Goal: Task Accomplishment & Management: Use online tool/utility

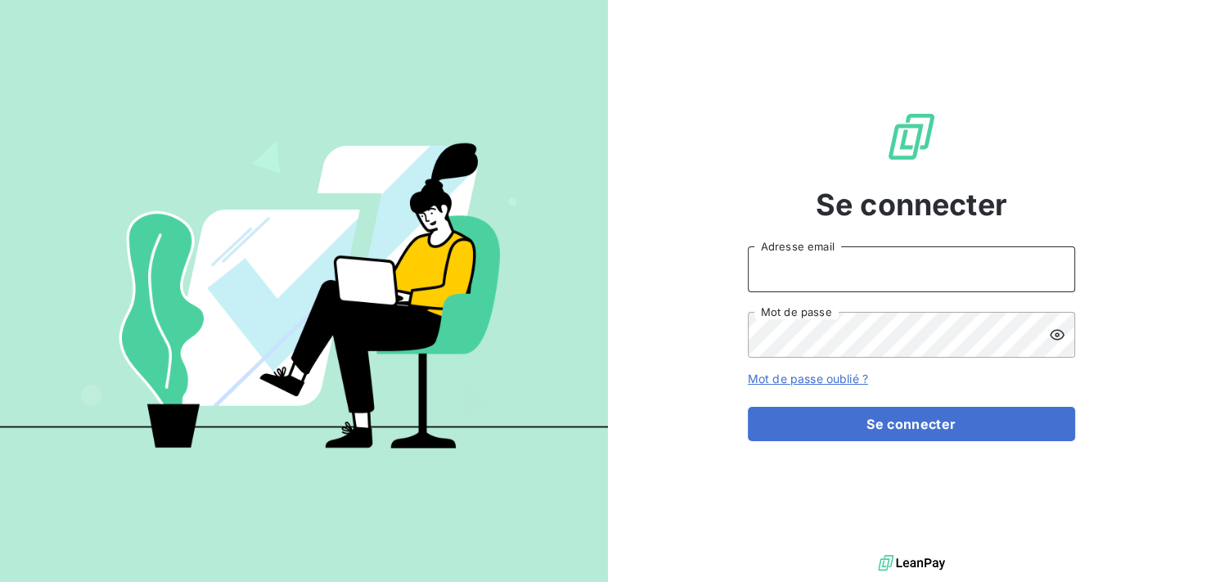
click at [842, 271] on input "Adresse email" at bounding box center [911, 269] width 327 height 46
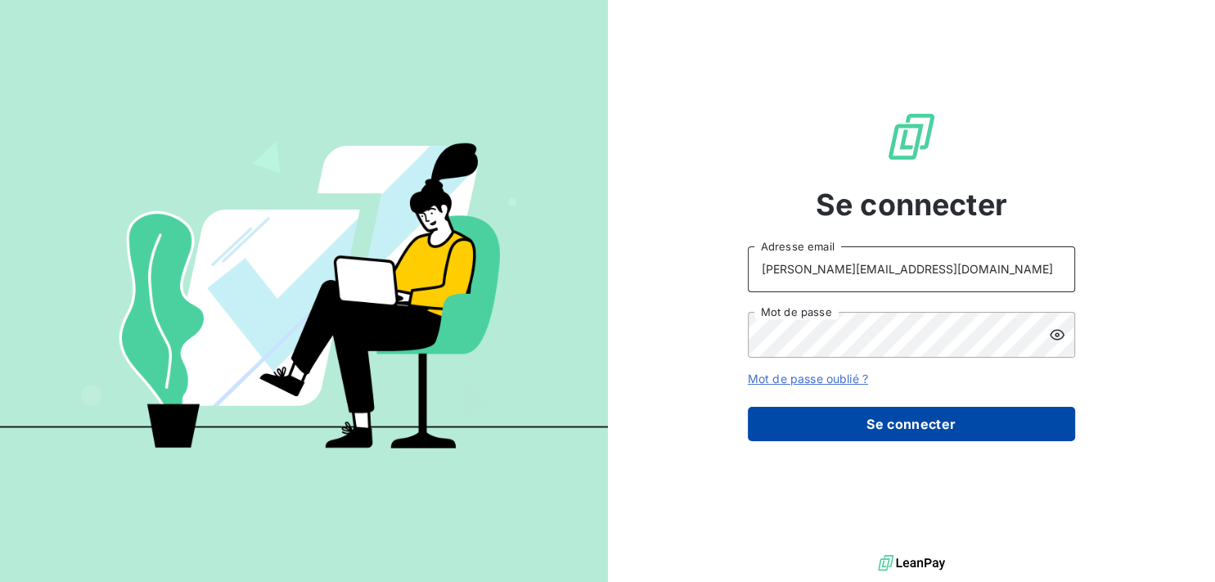
type input "[PERSON_NAME][EMAIL_ADDRESS][DOMAIN_NAME]"
click at [856, 422] on button "Se connecter" at bounding box center [911, 424] width 327 height 34
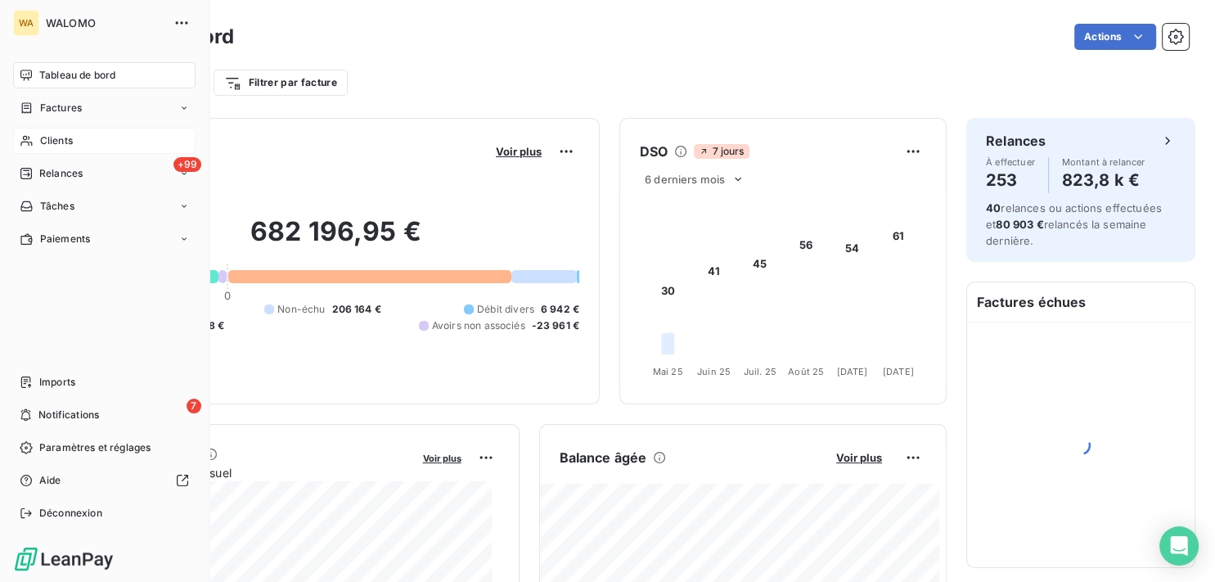
click at [78, 142] on div "Clients" at bounding box center [104, 141] width 182 height 26
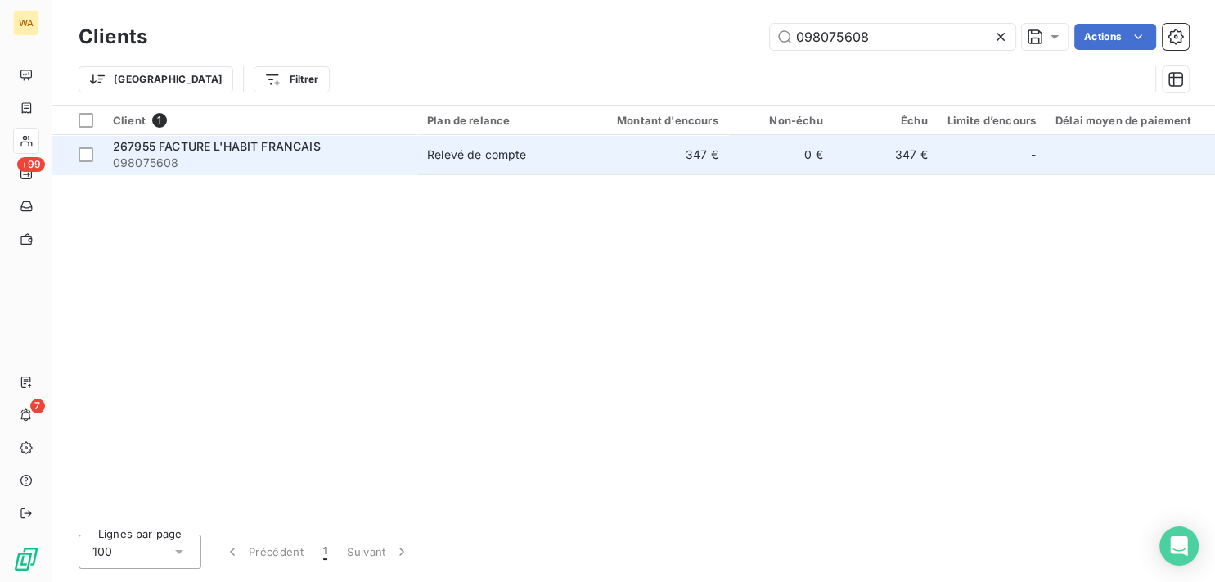
type input "098075608"
click at [247, 160] on span "098075608" at bounding box center [260, 163] width 294 height 16
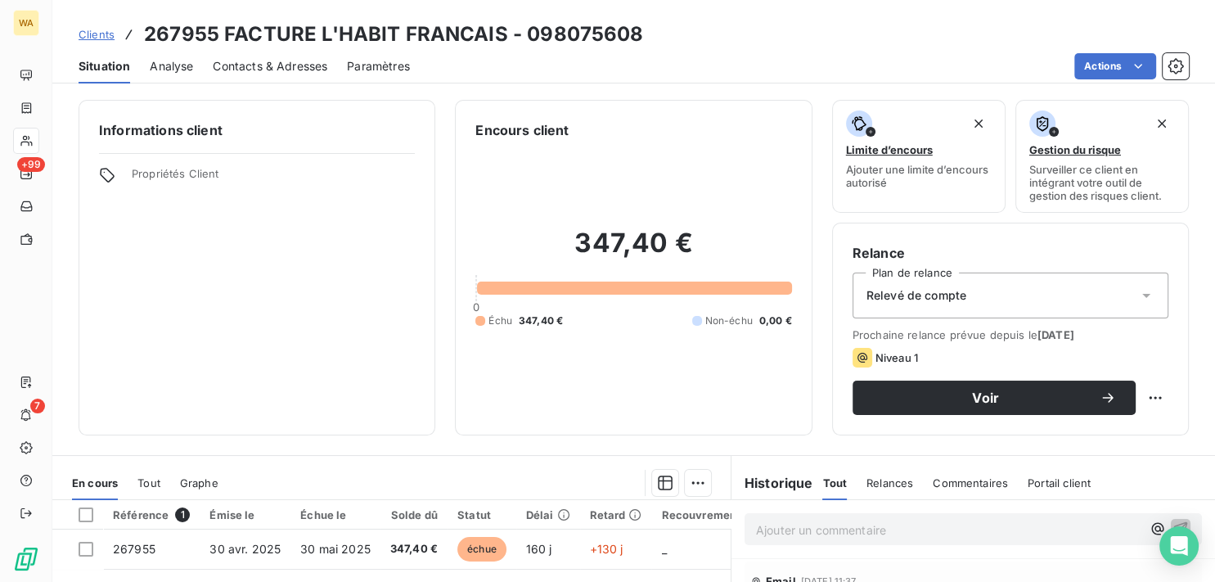
click at [303, 70] on span "Contacts & Adresses" at bounding box center [270, 66] width 115 height 16
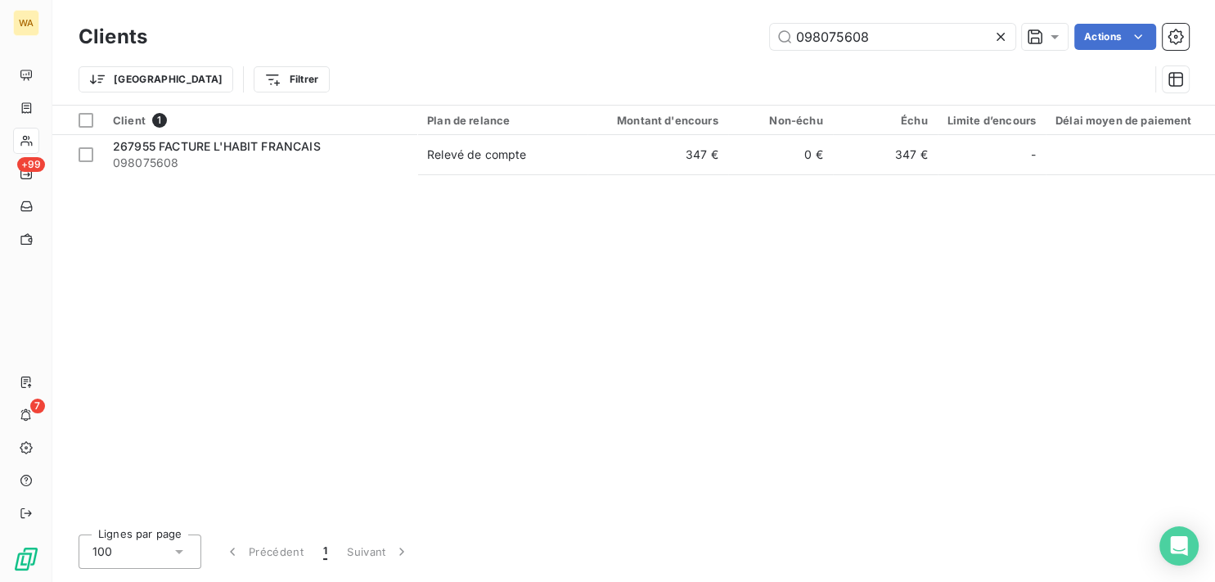
drag, startPoint x: 897, startPoint y: 34, endPoint x: 649, endPoint y: 34, distance: 247.9
click at [770, 38] on input "098075608" at bounding box center [892, 37] width 245 height 26
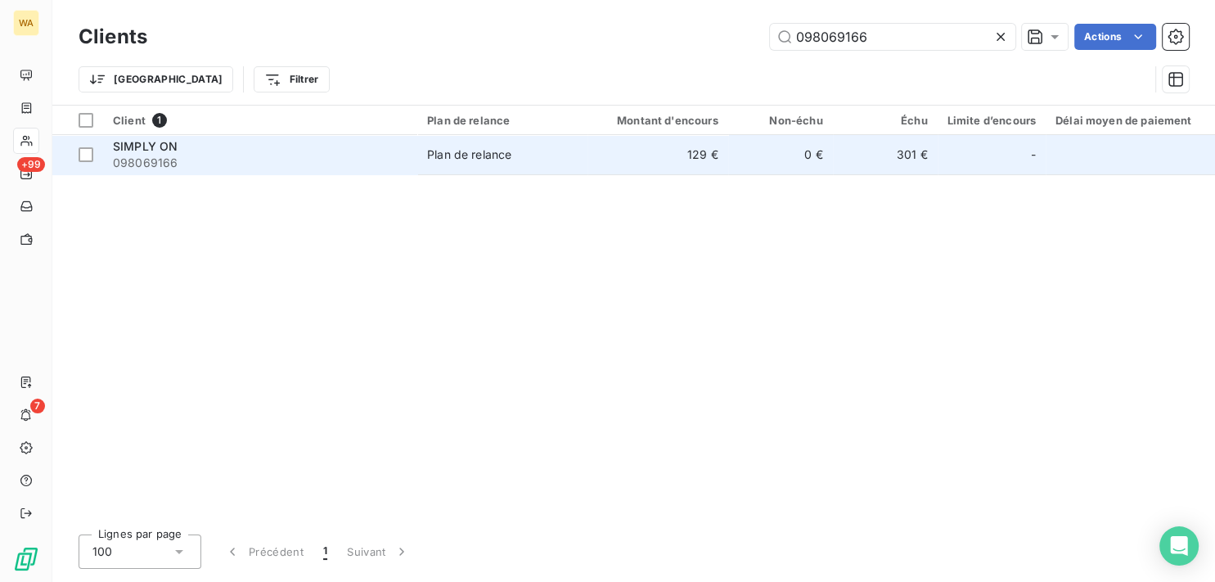
type input "098069166"
click at [393, 149] on div "SIMPLY ON" at bounding box center [260, 146] width 294 height 16
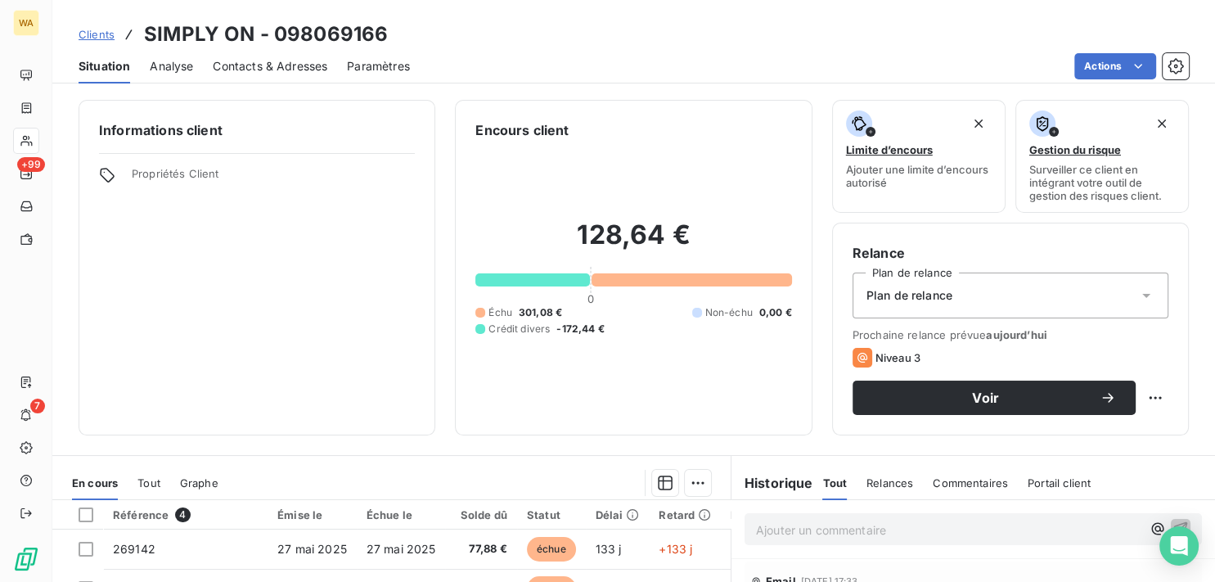
click at [294, 62] on span "Contacts & Adresses" at bounding box center [270, 66] width 115 height 16
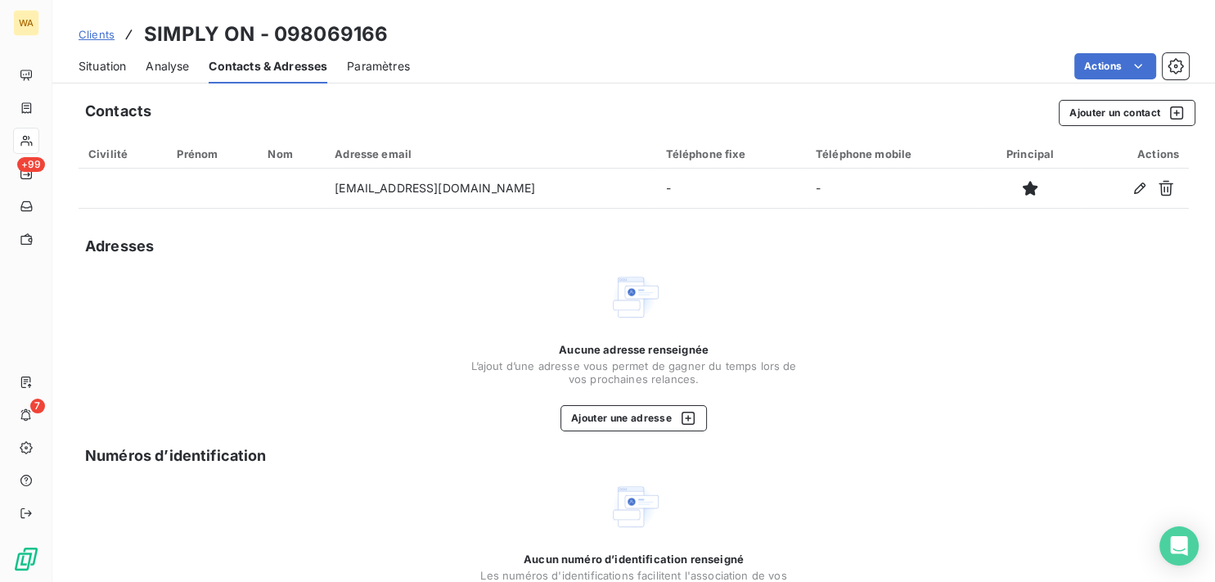
click at [106, 30] on span "Clients" at bounding box center [97, 34] width 36 height 13
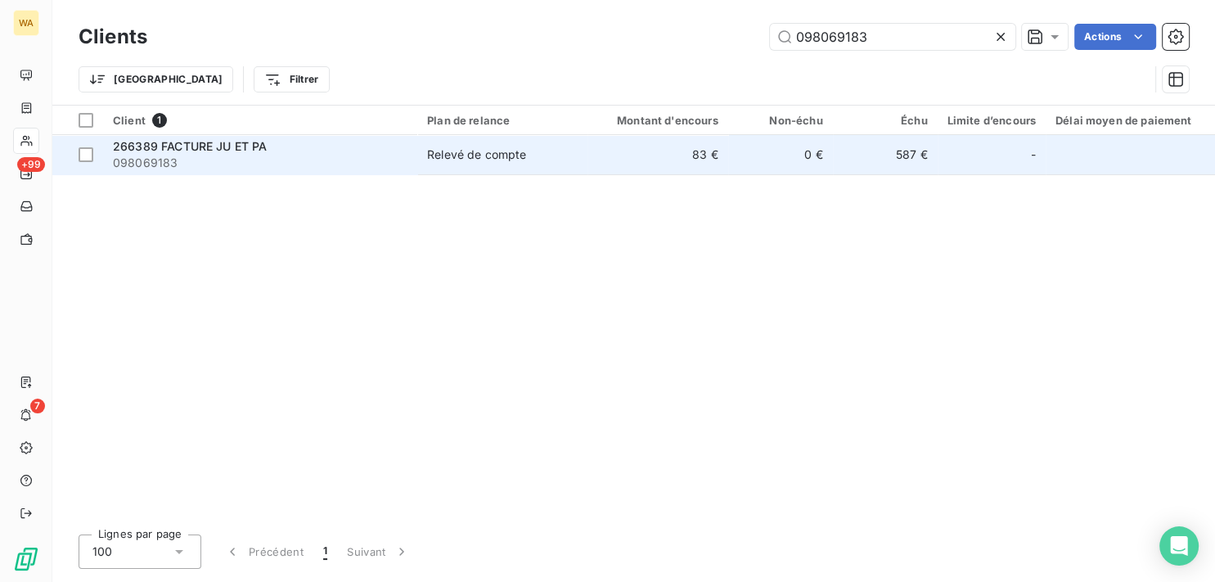
type input "098069183"
click at [502, 152] on div "Relevé de compte" at bounding box center [476, 154] width 99 height 16
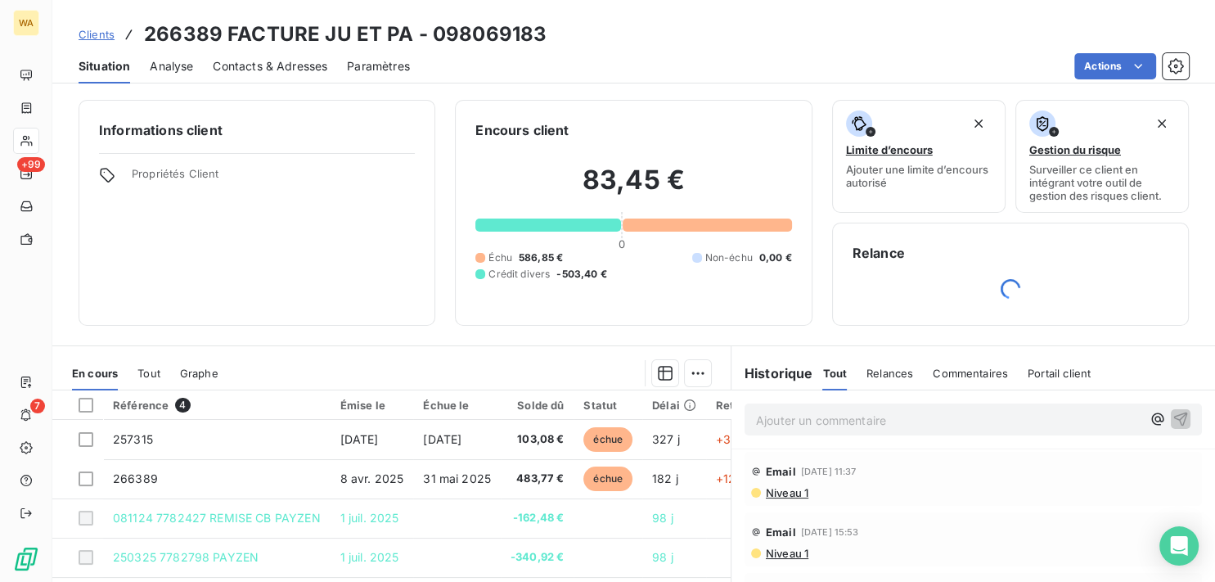
click at [286, 64] on span "Contacts & Adresses" at bounding box center [270, 66] width 115 height 16
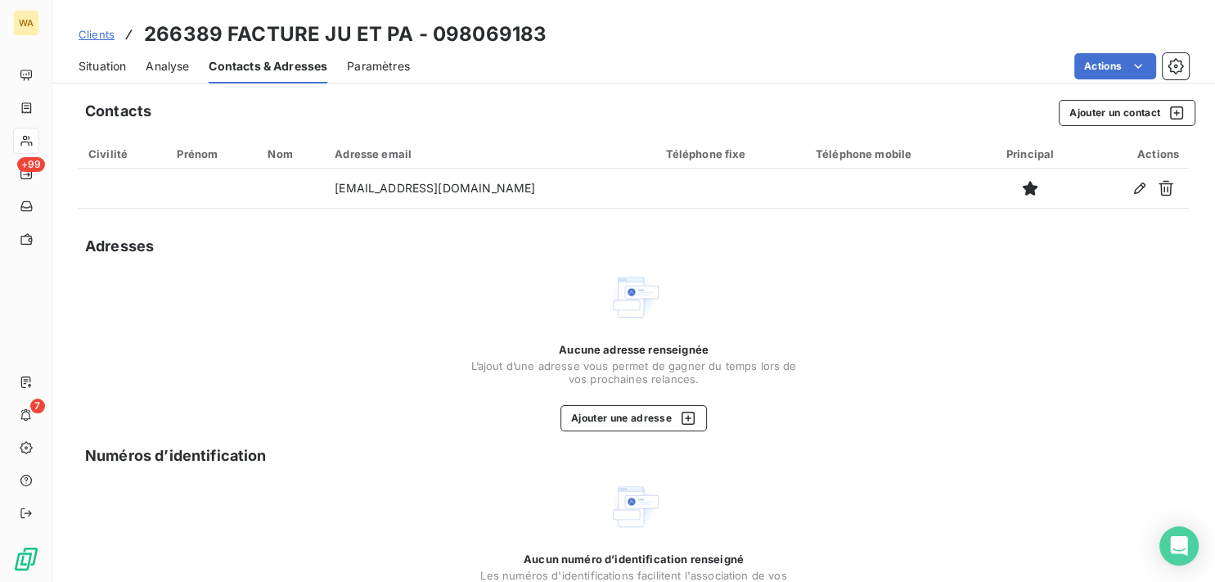
click at [90, 35] on span "Clients" at bounding box center [97, 34] width 36 height 13
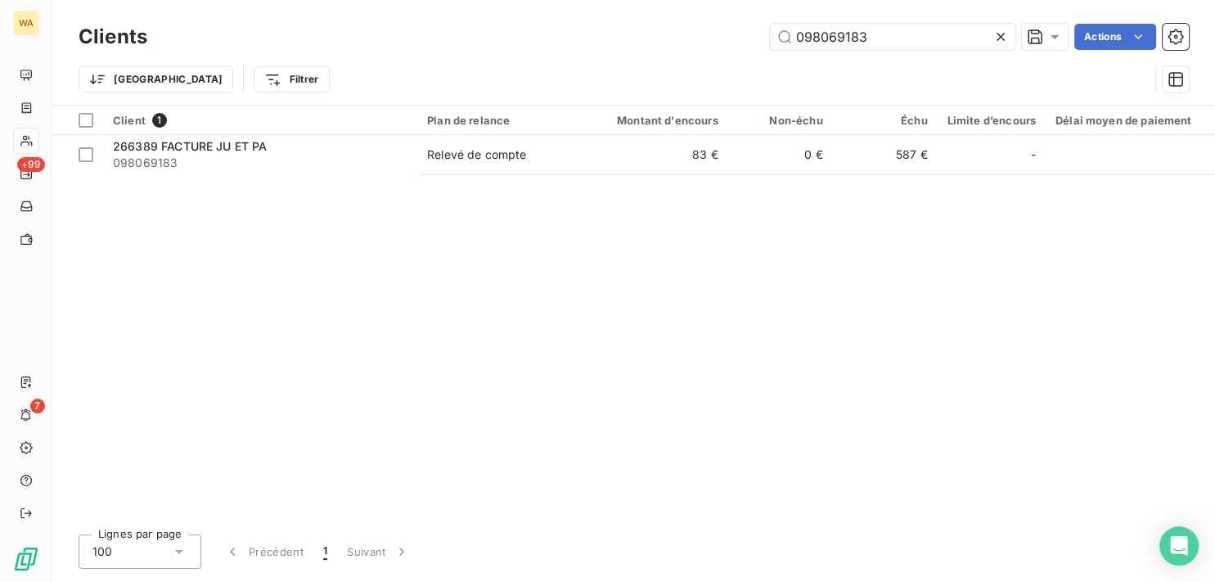
drag, startPoint x: 886, startPoint y: 34, endPoint x: 561, endPoint y: 26, distance: 324.9
click at [770, 27] on input "098069183" at bounding box center [892, 37] width 245 height 26
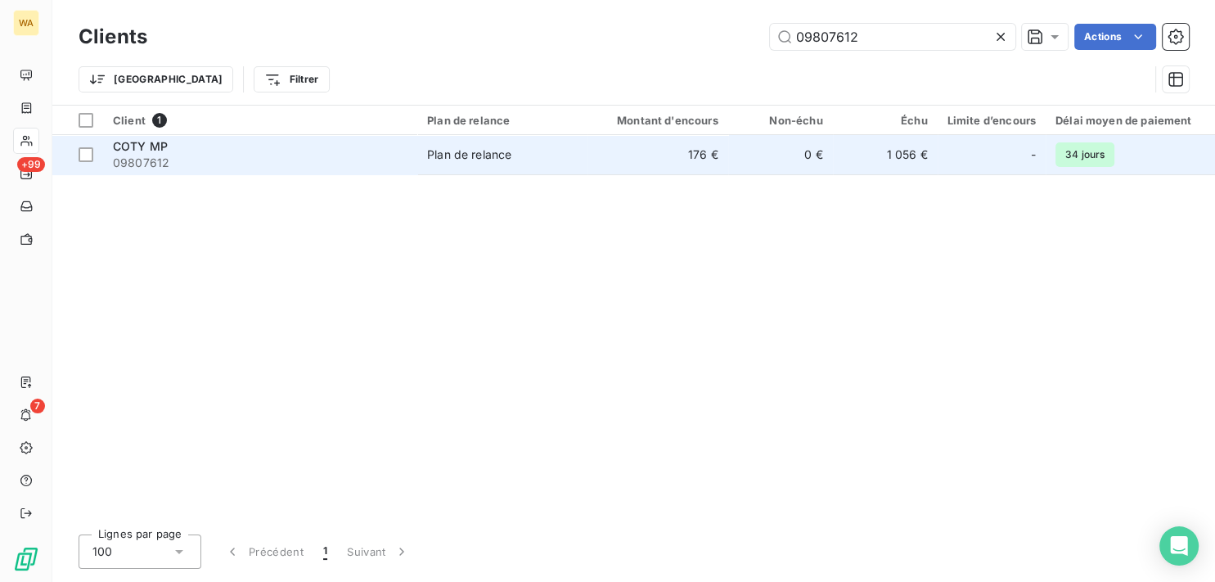
type input "09807612"
click at [272, 164] on span "09807612" at bounding box center [260, 163] width 294 height 16
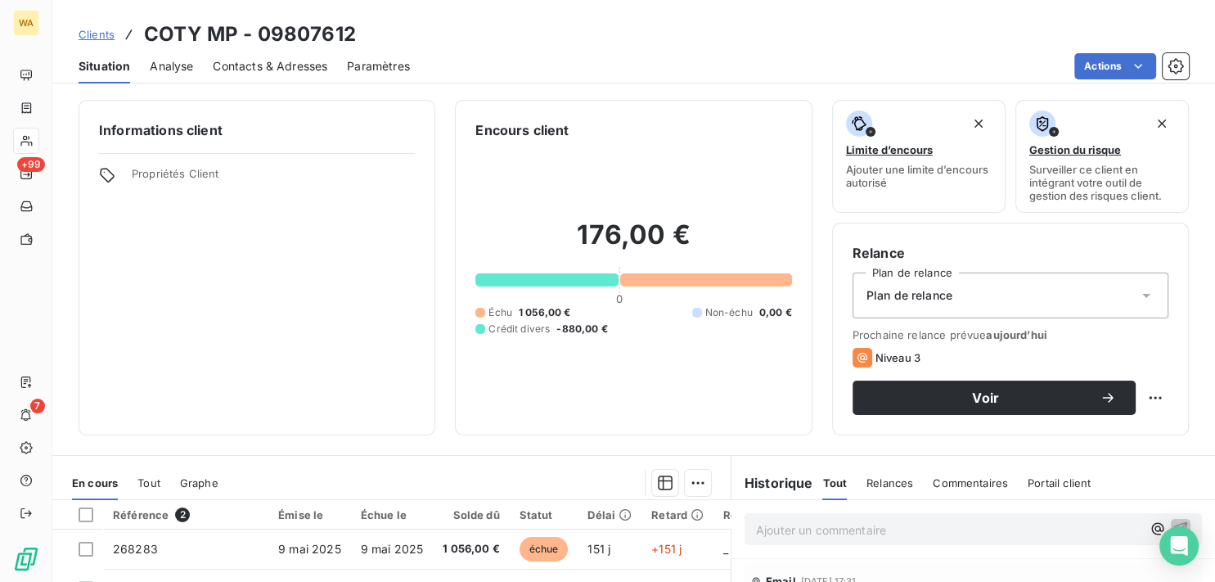
click at [309, 71] on span "Contacts & Adresses" at bounding box center [270, 66] width 115 height 16
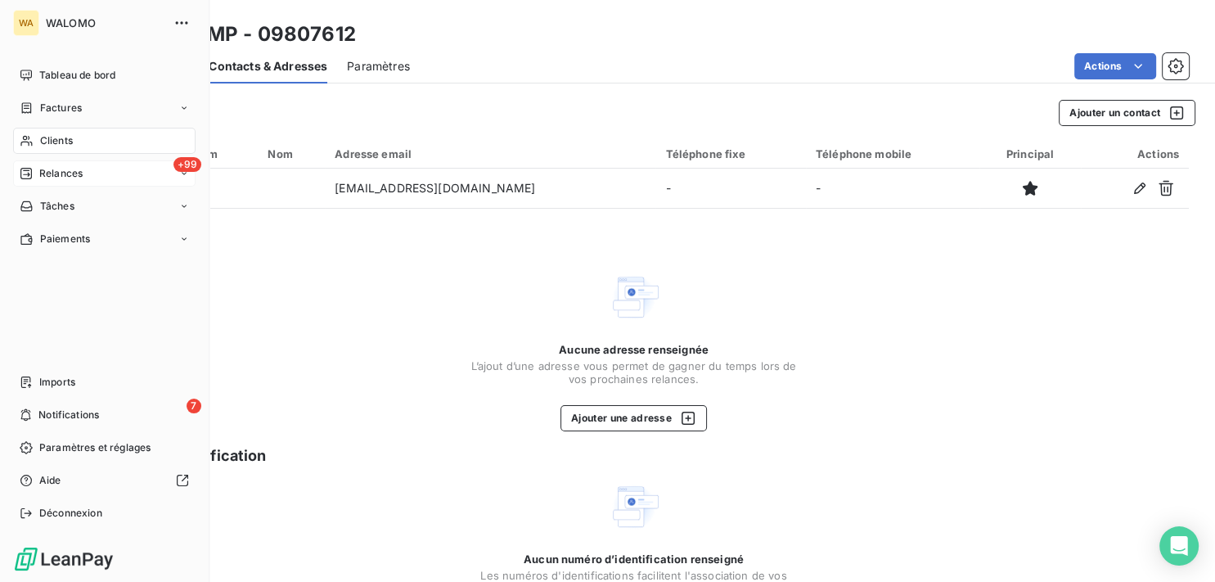
click at [38, 172] on div "Relances" at bounding box center [51, 173] width 63 height 15
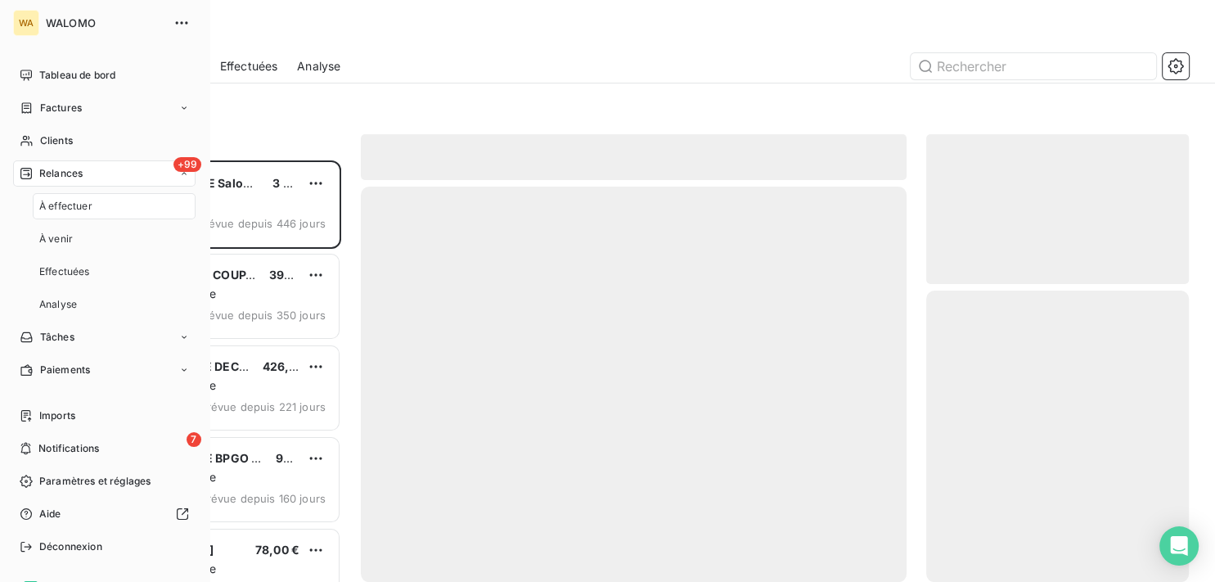
scroll to position [407, 249]
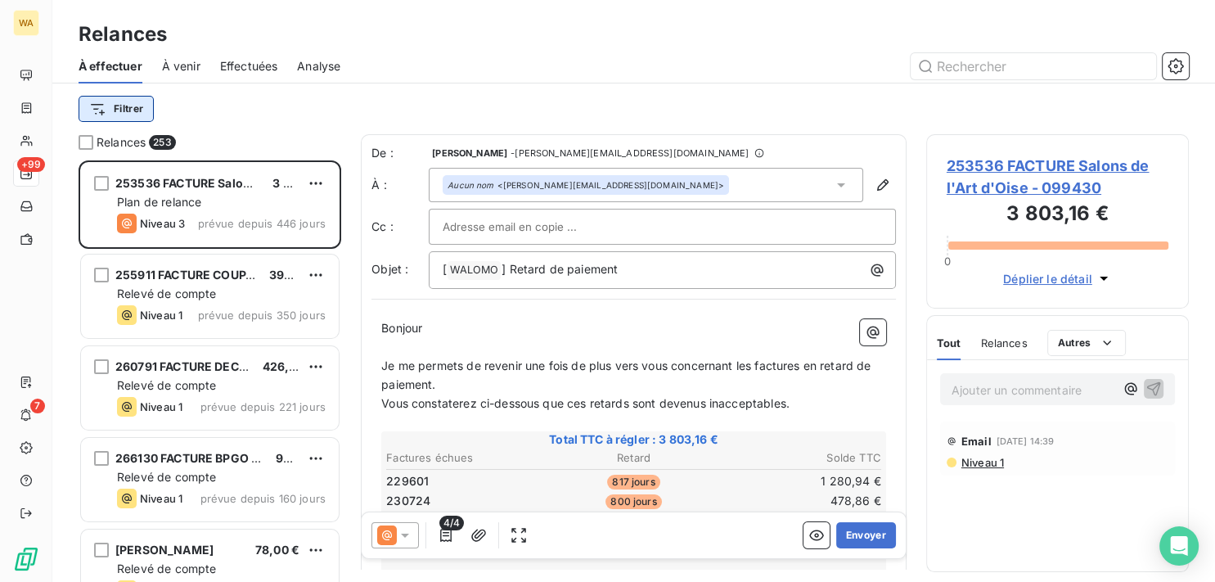
click at [131, 111] on html "WA +99 7 Relances À effectuer À venir Effectuées Analyse Filtrer Relances 253 2…" at bounding box center [607, 291] width 1215 height 582
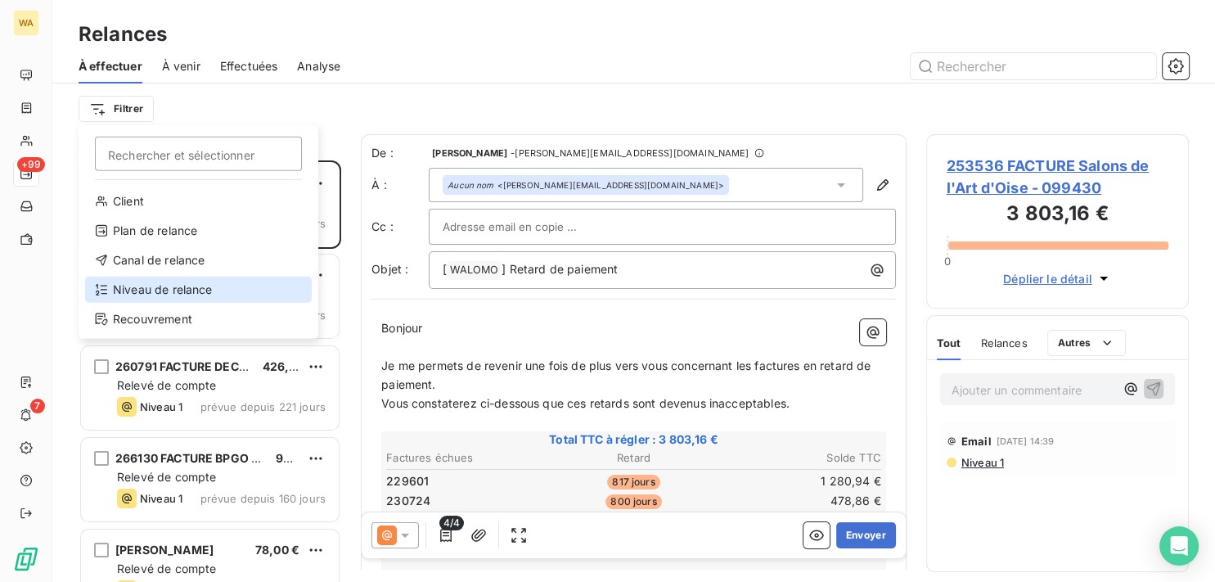
click at [187, 288] on div "Niveau de relance" at bounding box center [198, 290] width 227 height 26
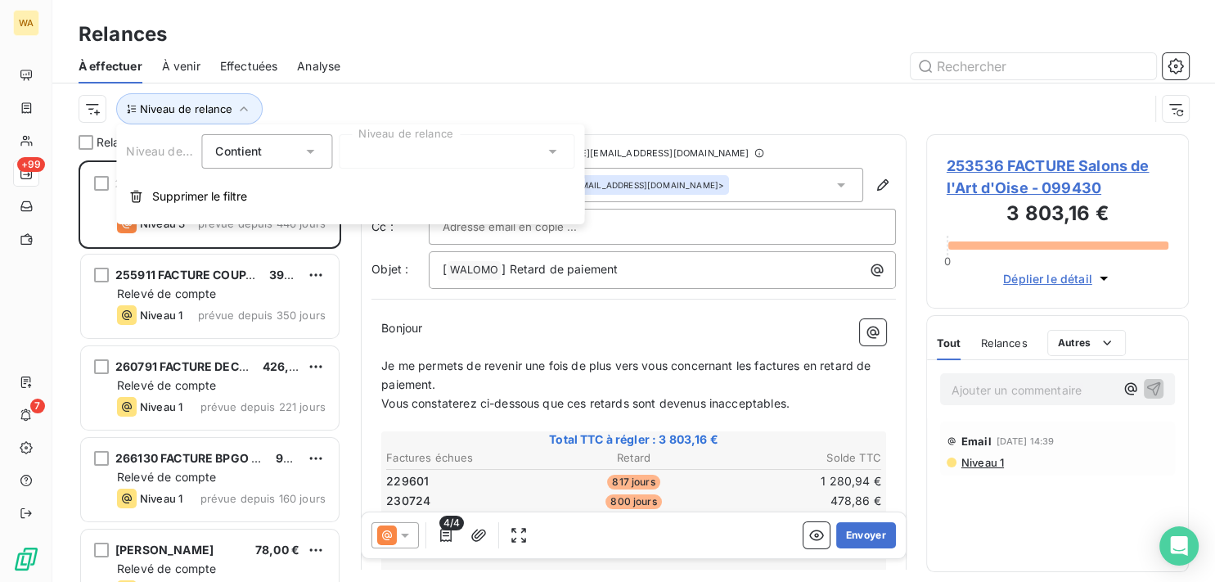
click at [484, 163] on div at bounding box center [457, 151] width 236 height 34
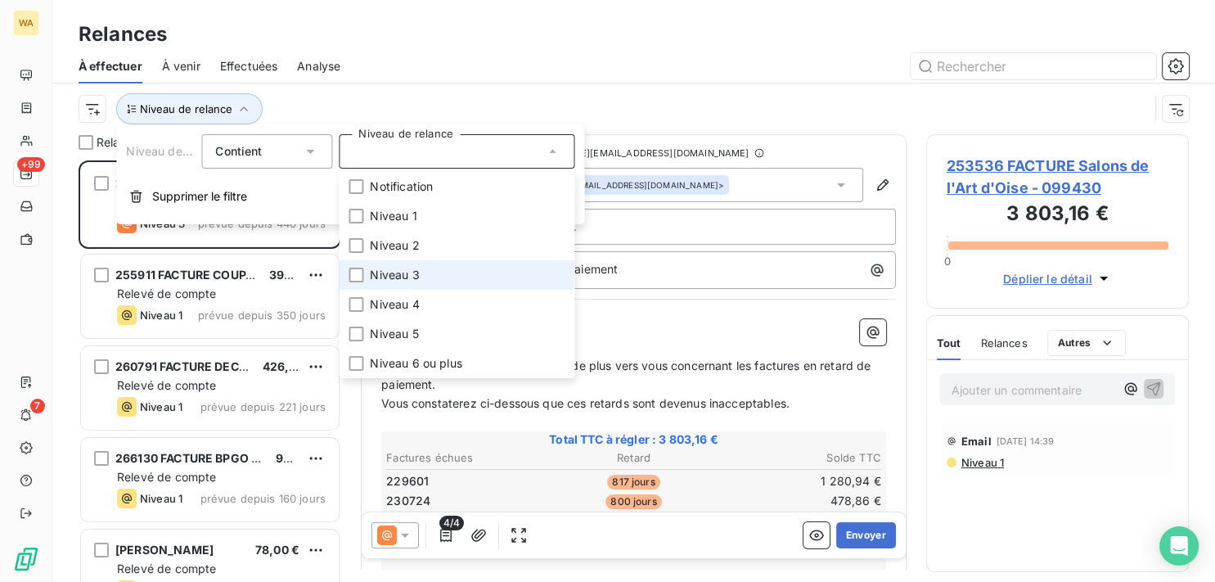
click at [405, 279] on span "Niveau 3" at bounding box center [394, 275] width 49 height 16
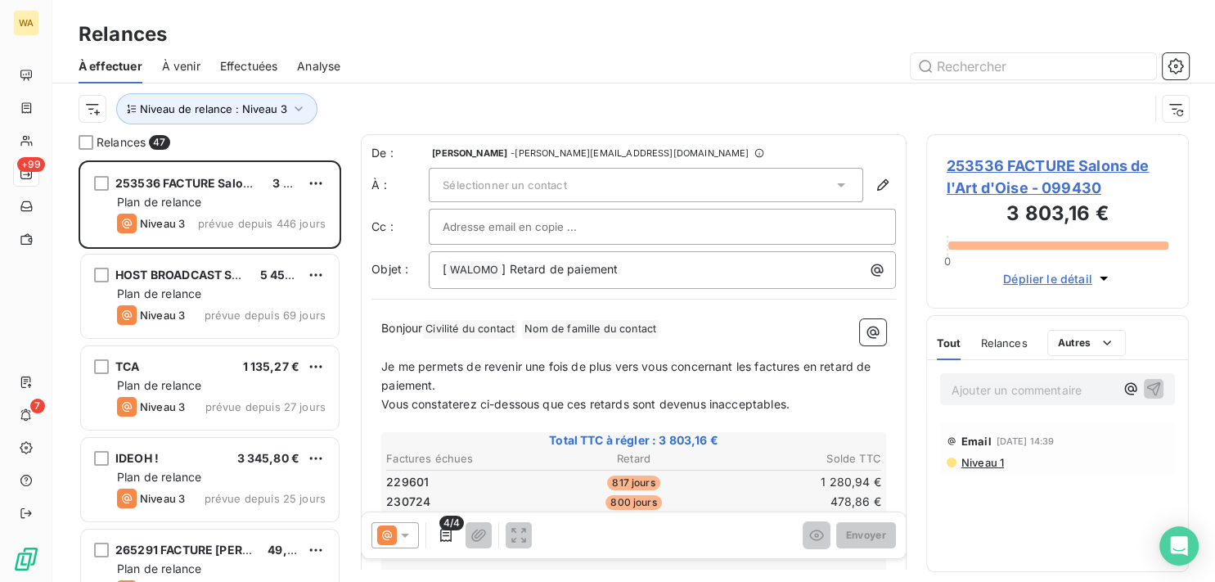
click at [675, 65] on div at bounding box center [774, 66] width 829 height 26
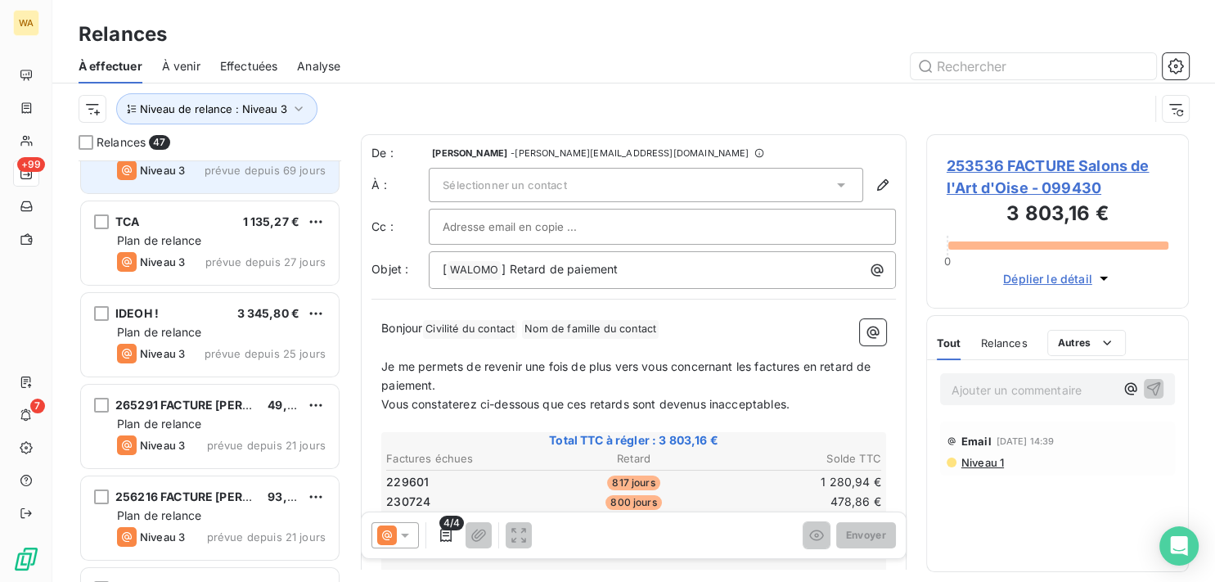
scroll to position [165, 0]
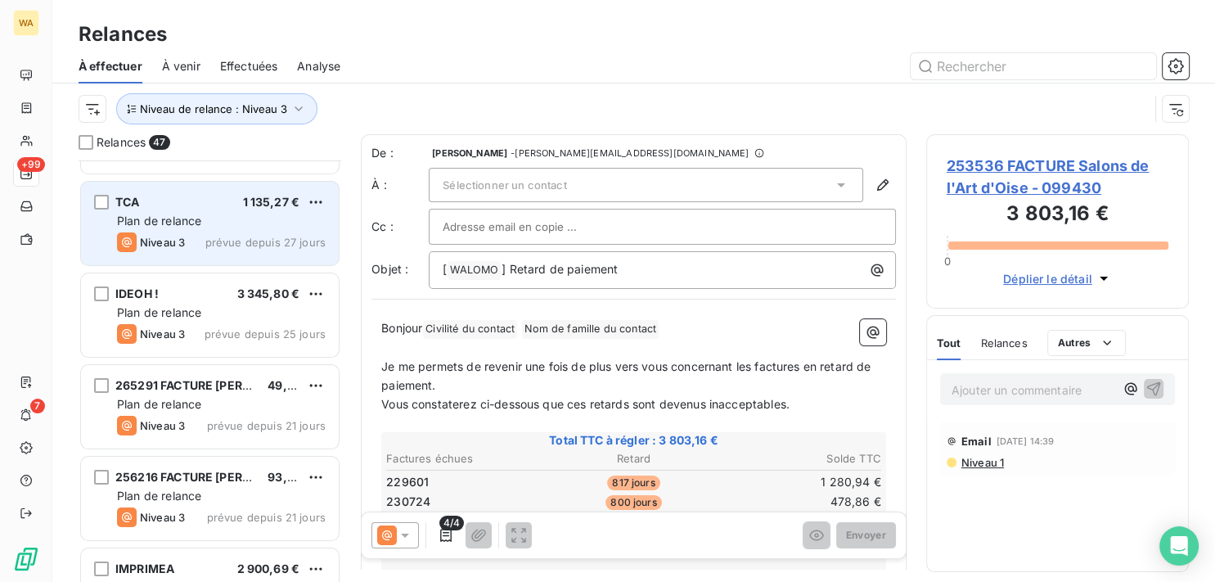
click at [212, 209] on div "TCA 1 135,27 € Plan de relance Niveau 3 prévue depuis 27 jours" at bounding box center [210, 223] width 258 height 83
